Goal: Task Accomplishment & Management: Manage account settings

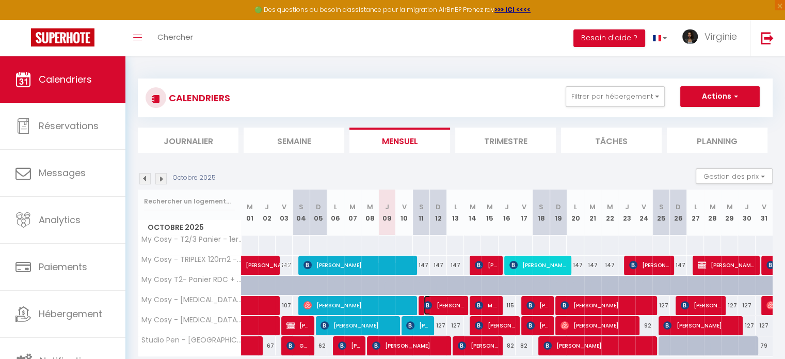
click at [453, 304] on span "[PERSON_NAME]" at bounding box center [444, 305] width 40 height 20
select select "OK"
select select "KO"
select select "0"
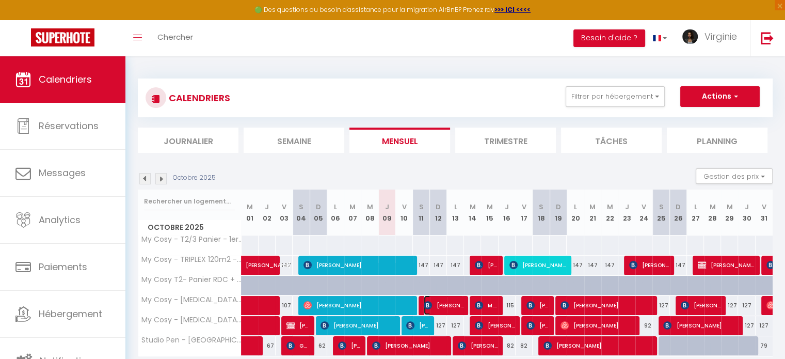
select select "1"
select select
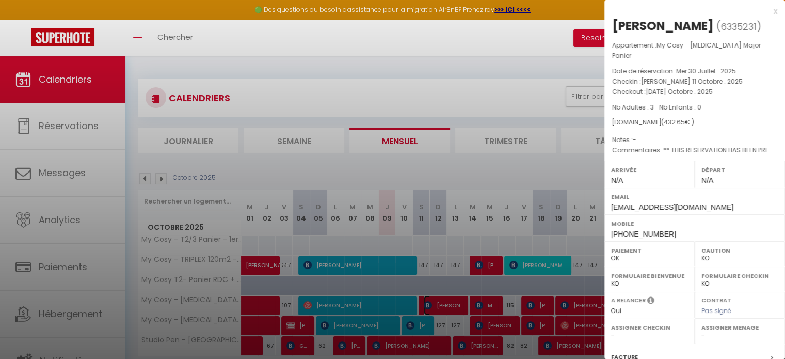
select select "2473"
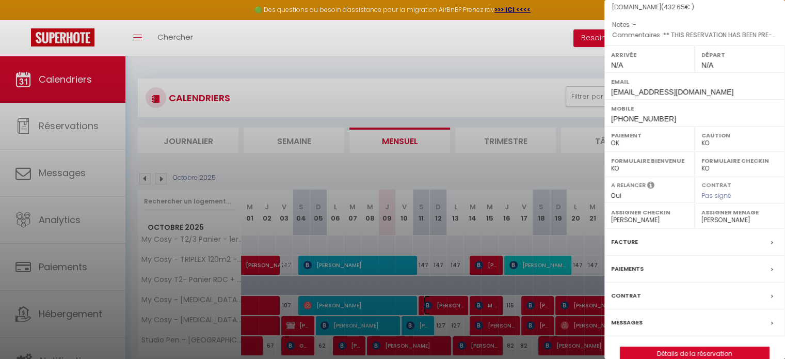
scroll to position [120, 0]
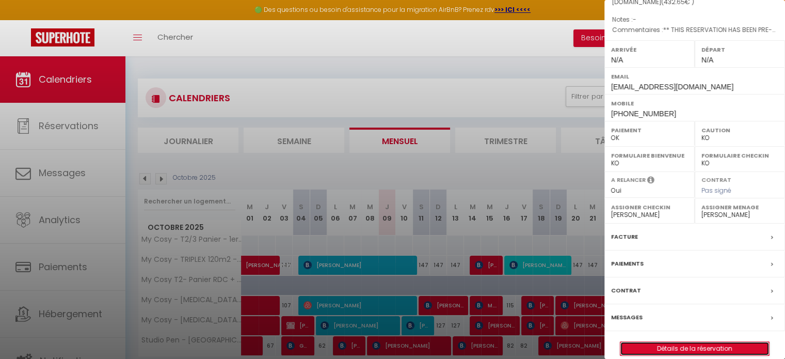
click at [687, 342] on link "Détails de la réservation" at bounding box center [694, 348] width 149 height 13
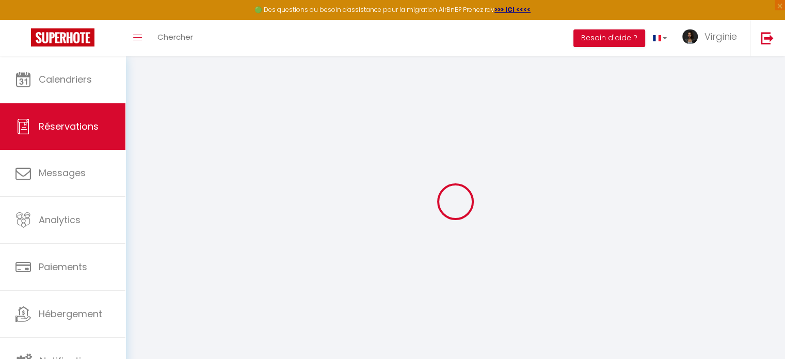
type input "Regine"
type input "Tinsel"
type input "[EMAIL_ADDRESS][DOMAIN_NAME]"
type input "[PHONE_NUMBER]"
type input "."
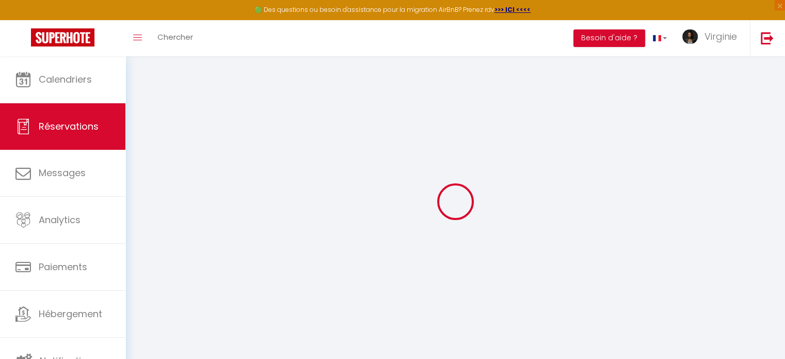
select select "DE"
type input "70.19"
type input "6.06"
select select "32046"
select select "1"
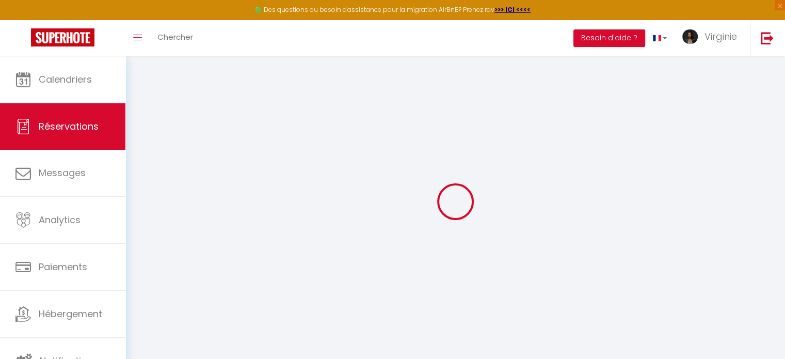
select select
type input "3"
select select "12"
select select
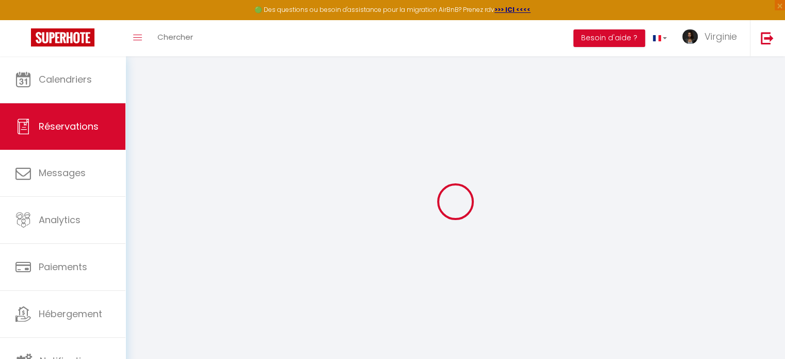
type input "342.9"
checkbox input "false"
type input "0"
select select "2"
type input "50"
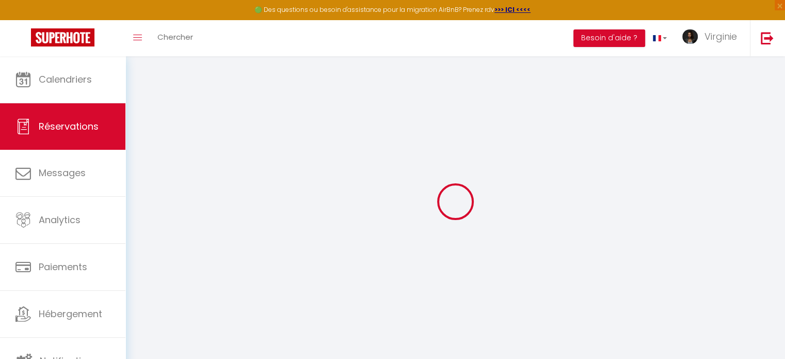
type input "0"
select select
select select "14"
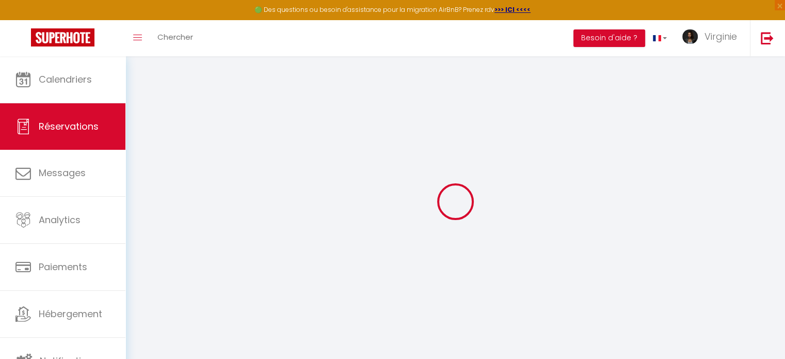
checkbox input "false"
select select
checkbox input "false"
select select
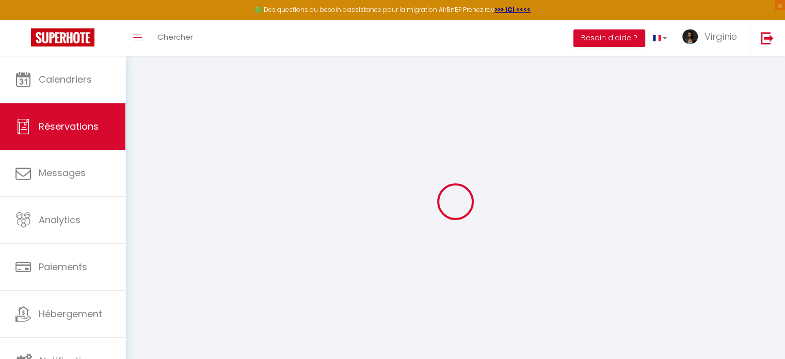
select select
checkbox input "false"
type voyageur1 "** THIS RESERVATION HAS BEEN PRE-PAID ** BOOKING NOTE : Payment charge is EUR 6…"
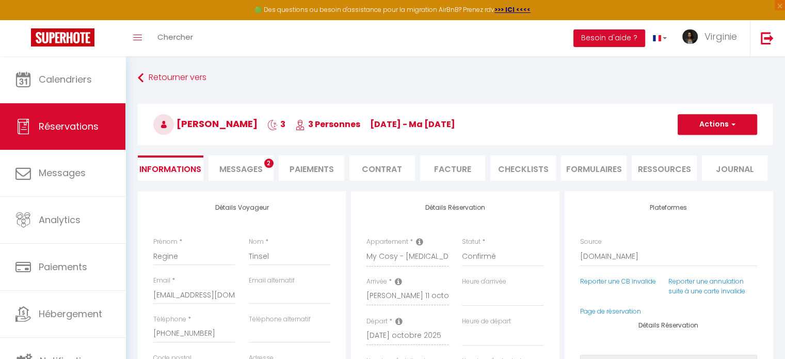
type input "70"
type input "19.75"
select select
checkbox input "false"
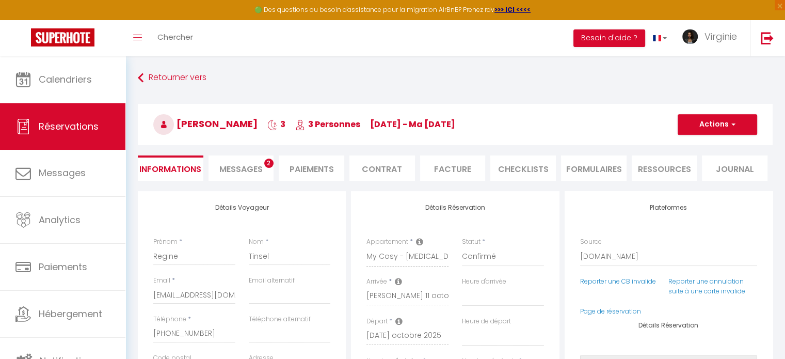
select select
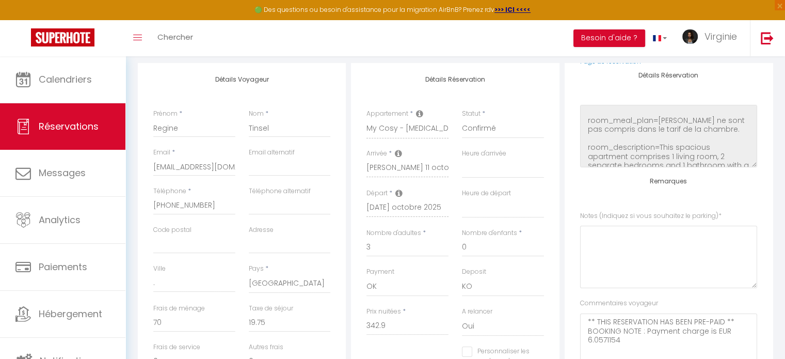
scroll to position [206, 0]
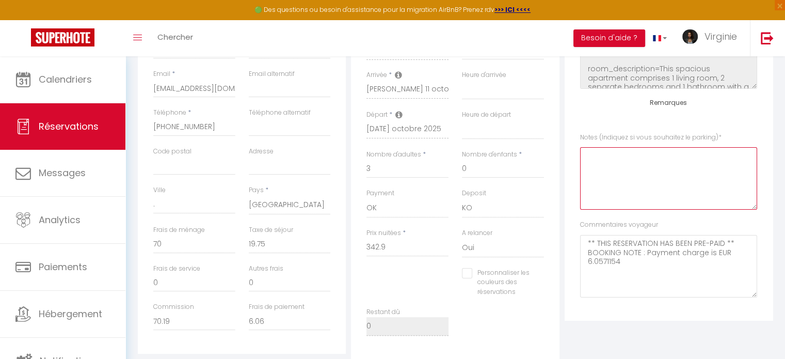
click at [630, 164] on parking\)0 at bounding box center [668, 178] width 177 height 62
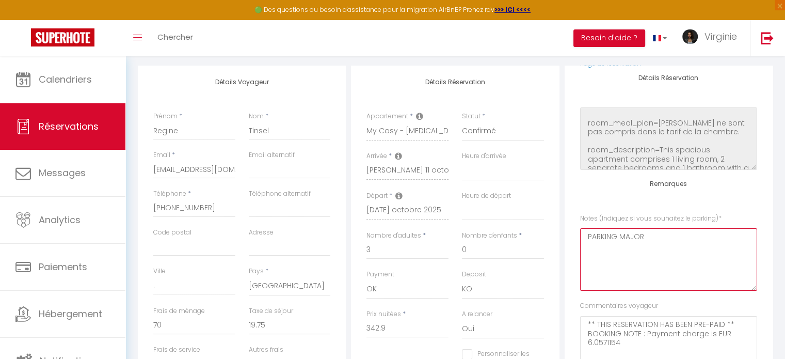
scroll to position [57, 0]
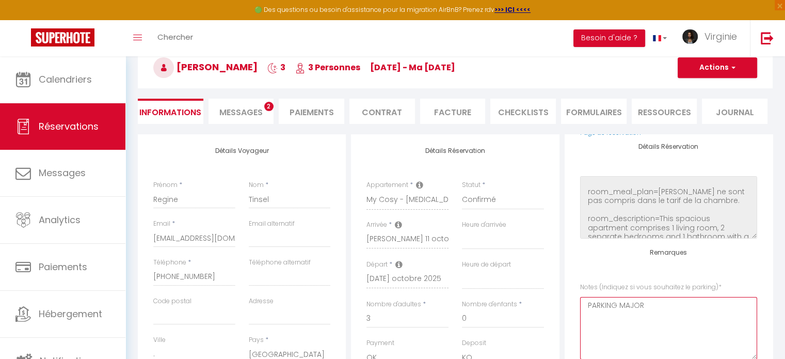
type parking\)0 "PARKING MAJOR"
click at [718, 66] on button "Actions" at bounding box center [717, 67] width 79 height 21
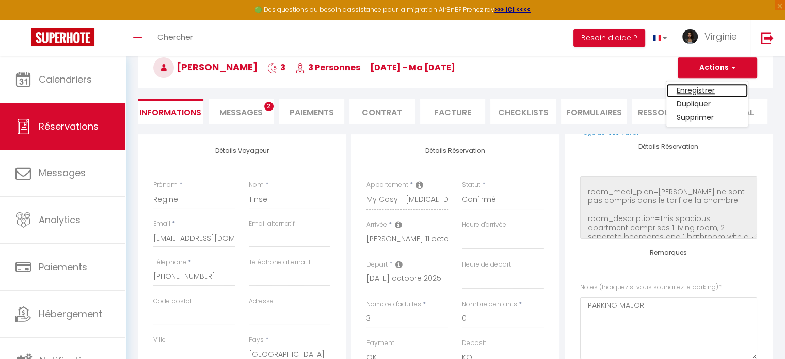
click at [709, 88] on link "Enregistrer" at bounding box center [707, 90] width 82 height 13
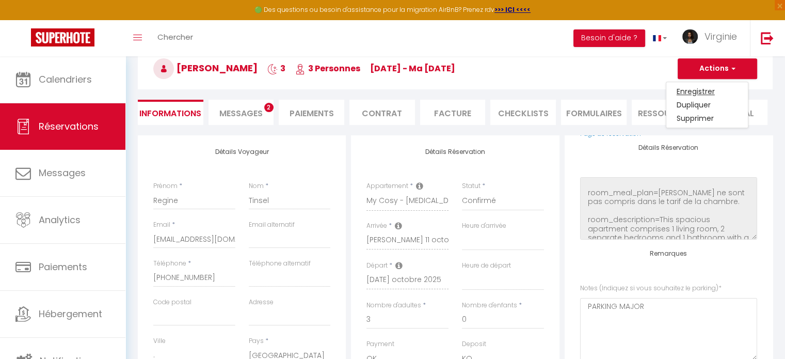
select select "not_cancelled"
